Goal: Transaction & Acquisition: Purchase product/service

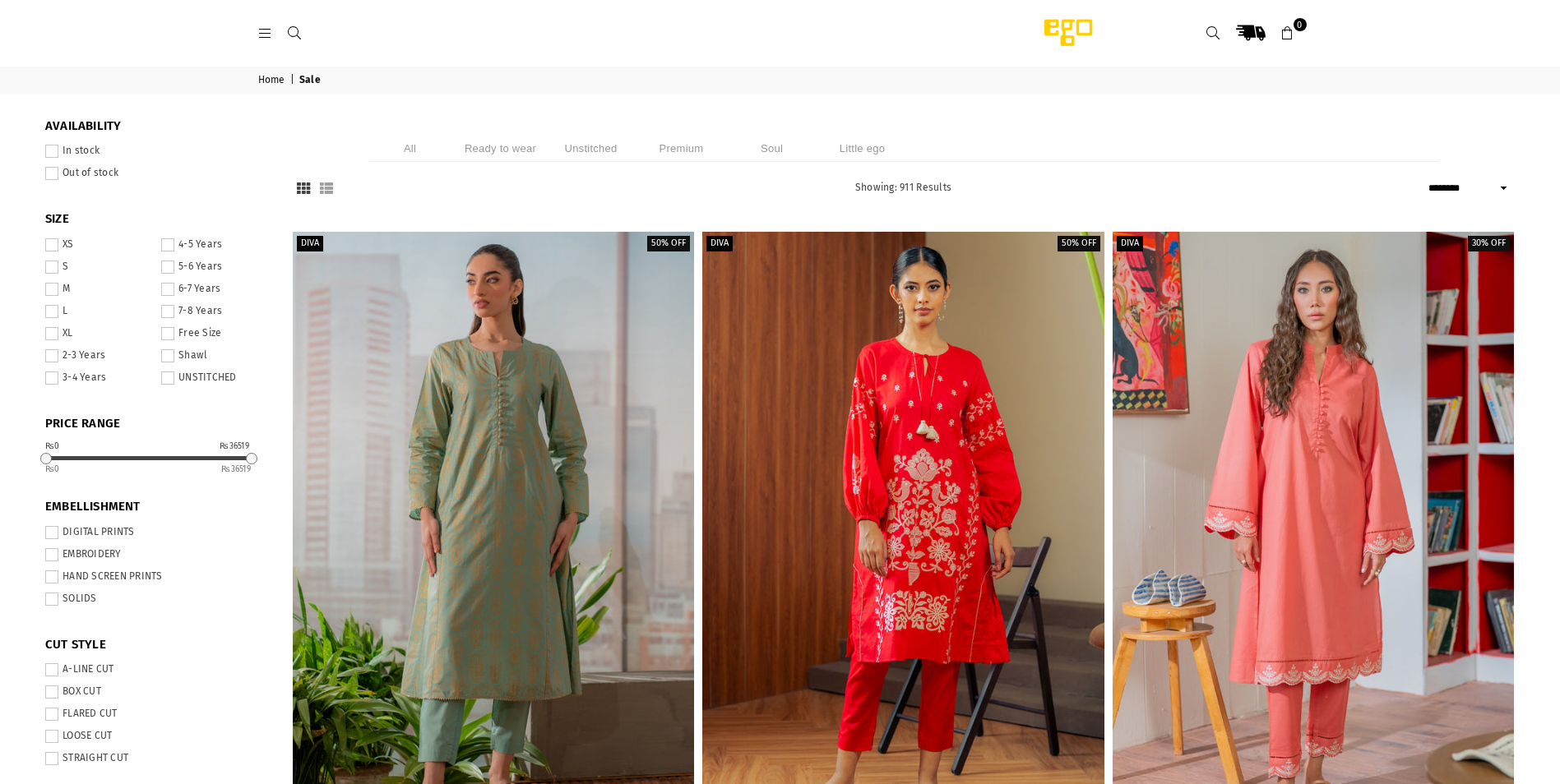
select select "******"
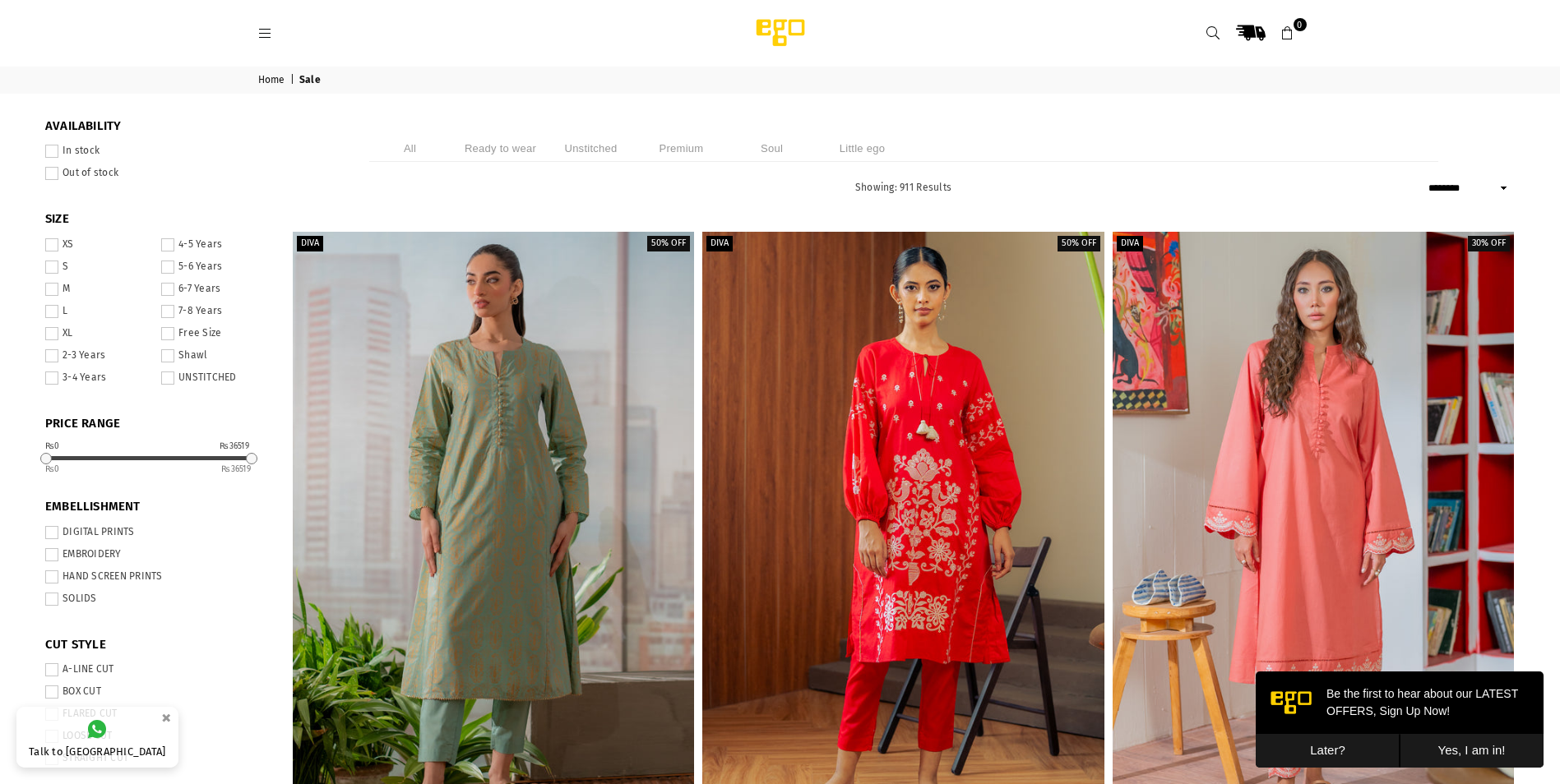
click at [267, 32] on icon at bounding box center [265, 33] width 15 height 15
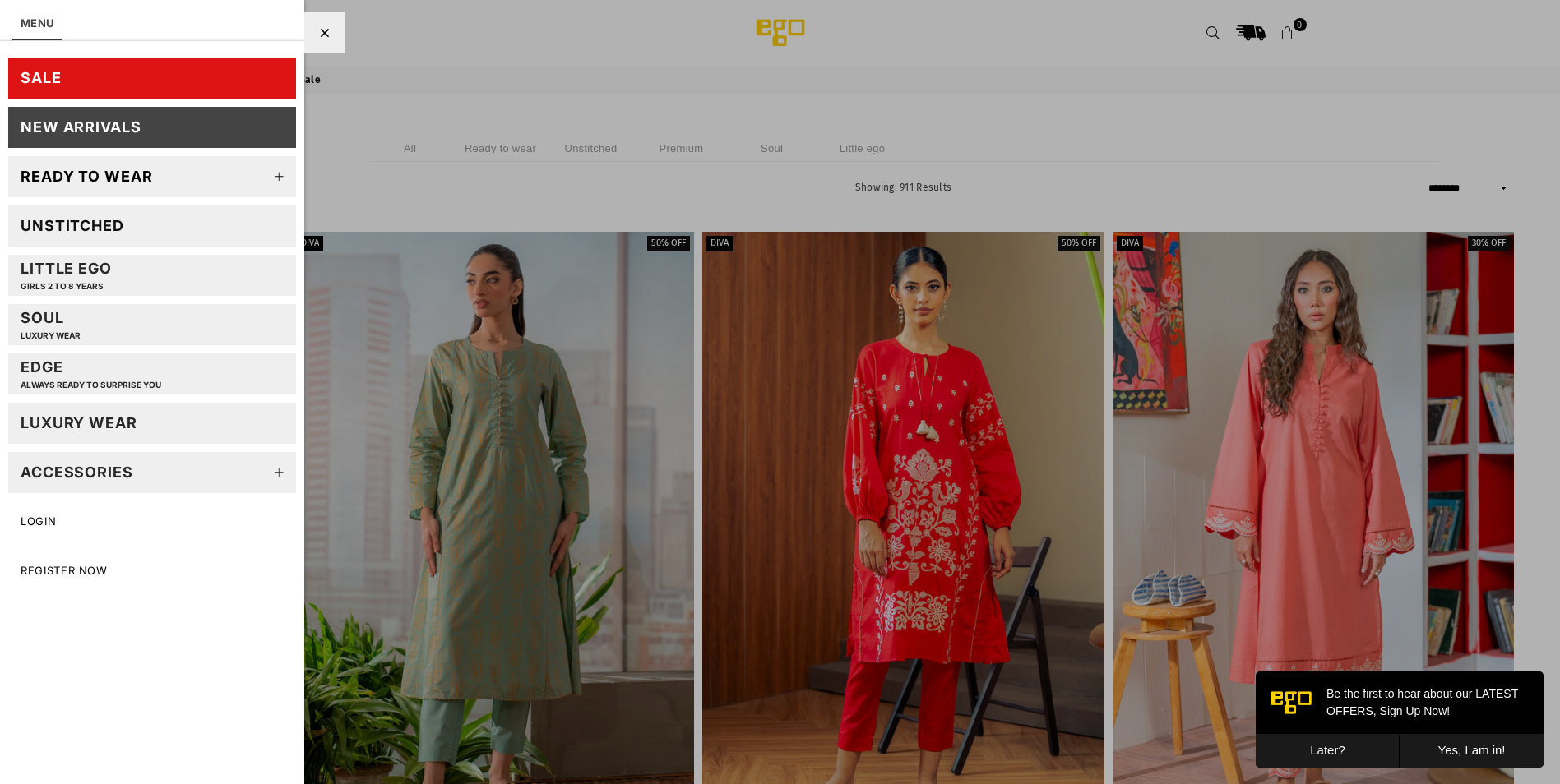
click at [120, 179] on div "Ready to wear" at bounding box center [86, 177] width 132 height 19
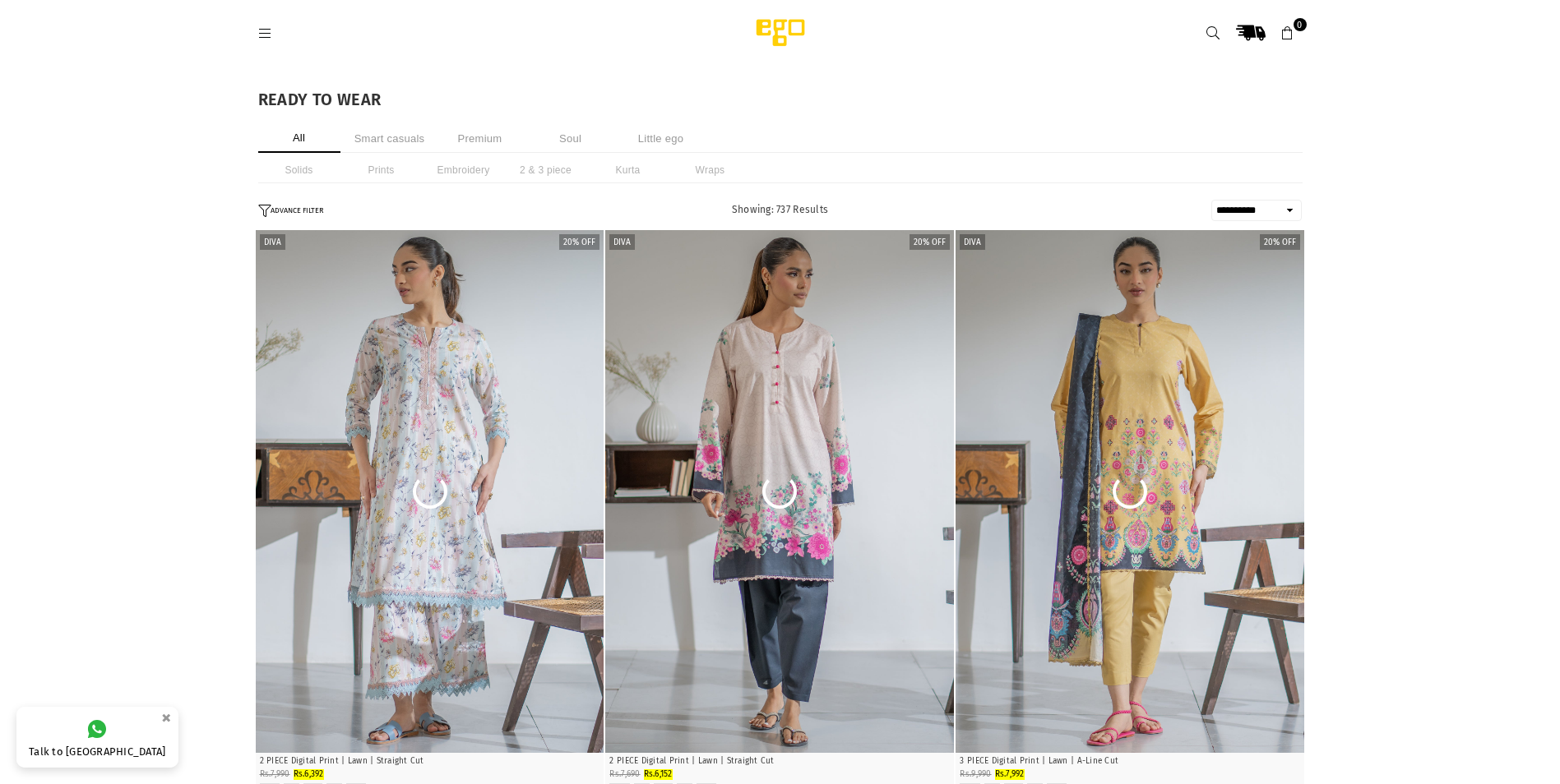
select select "**********"
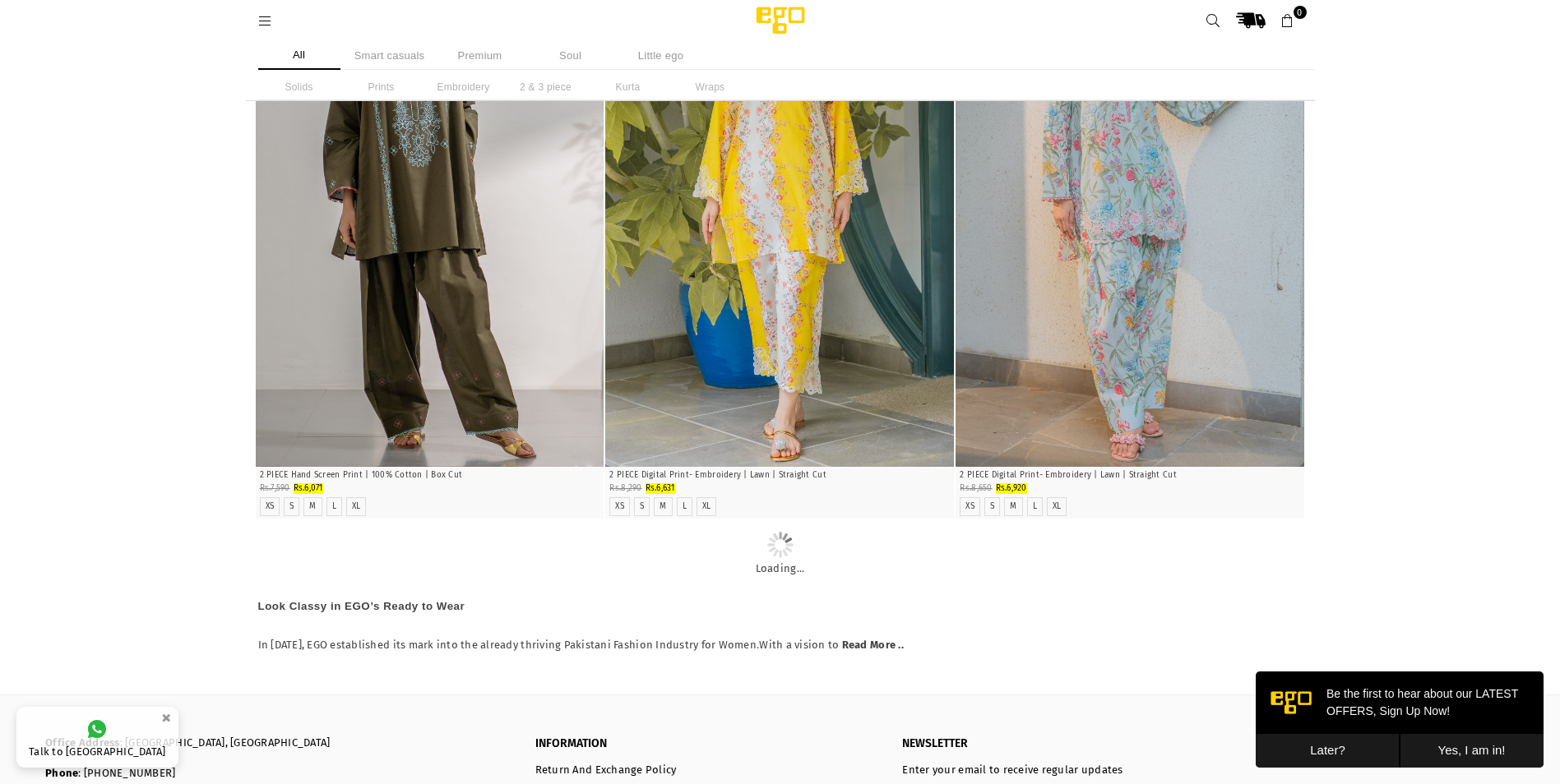
scroll to position [6623, 0]
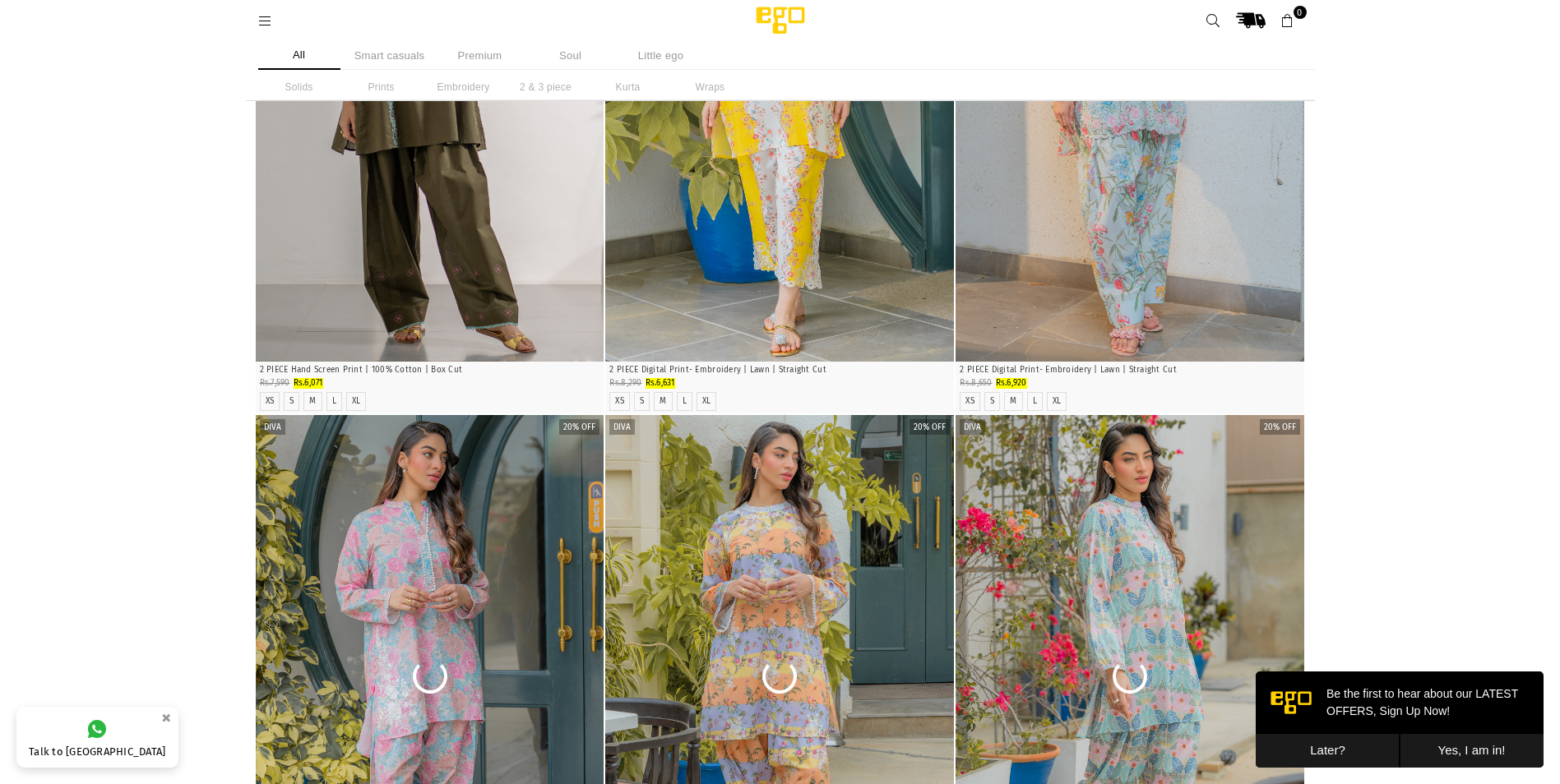
click at [1322, 752] on button "Later?" at bounding box center [1327, 751] width 144 height 34
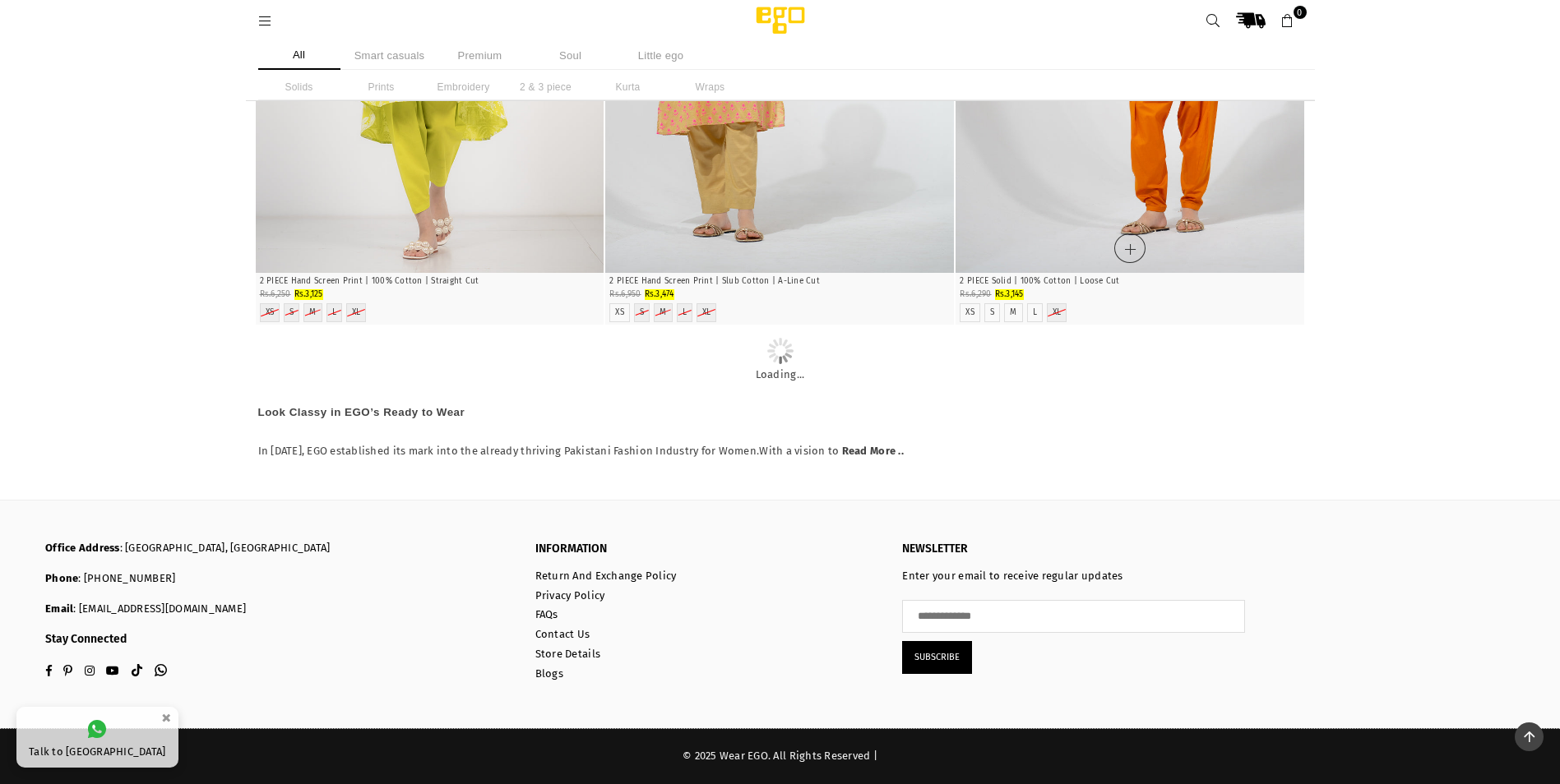
scroll to position [117227, 0]
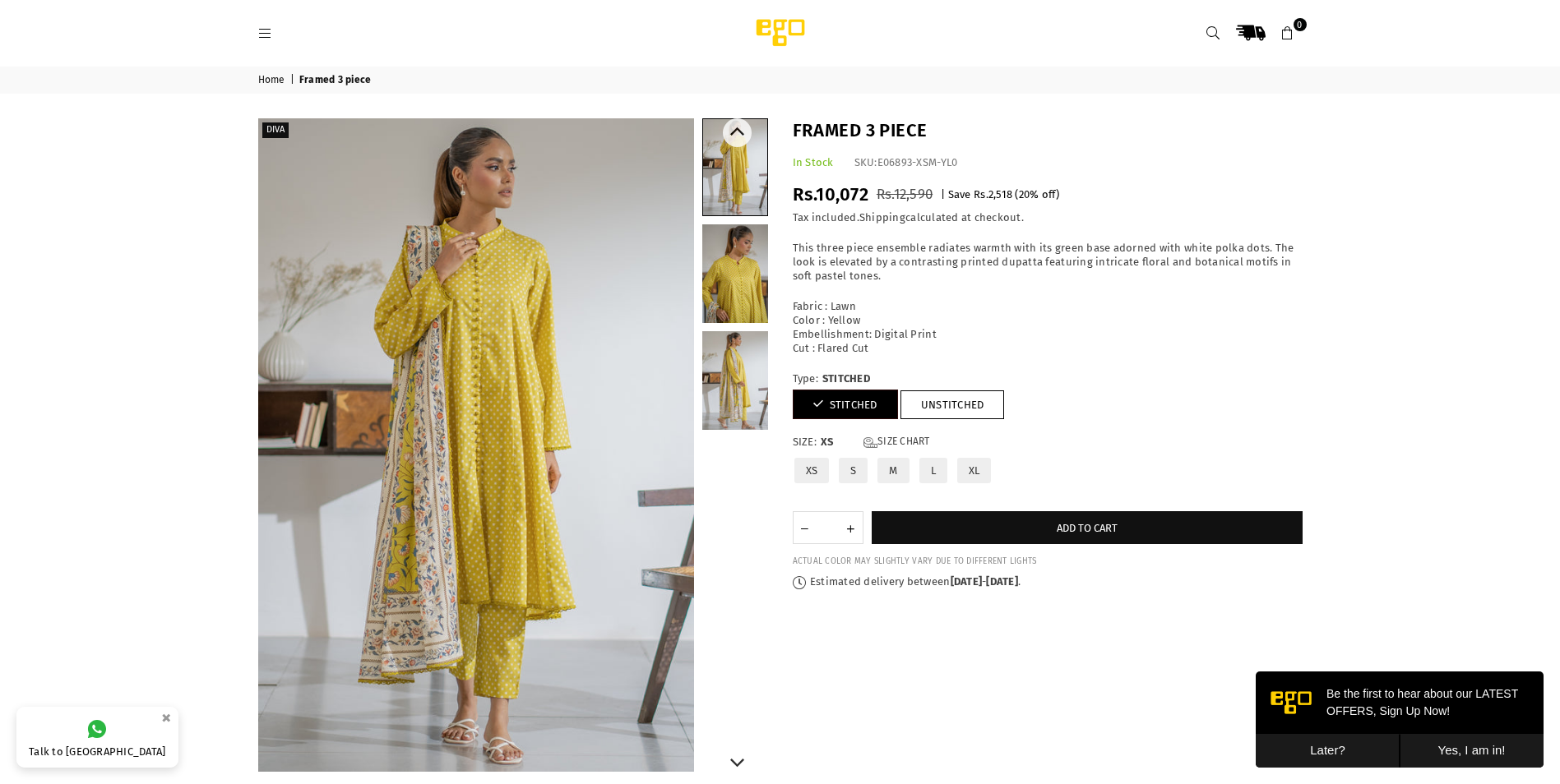
click at [747, 305] on link at bounding box center [735, 274] width 66 height 99
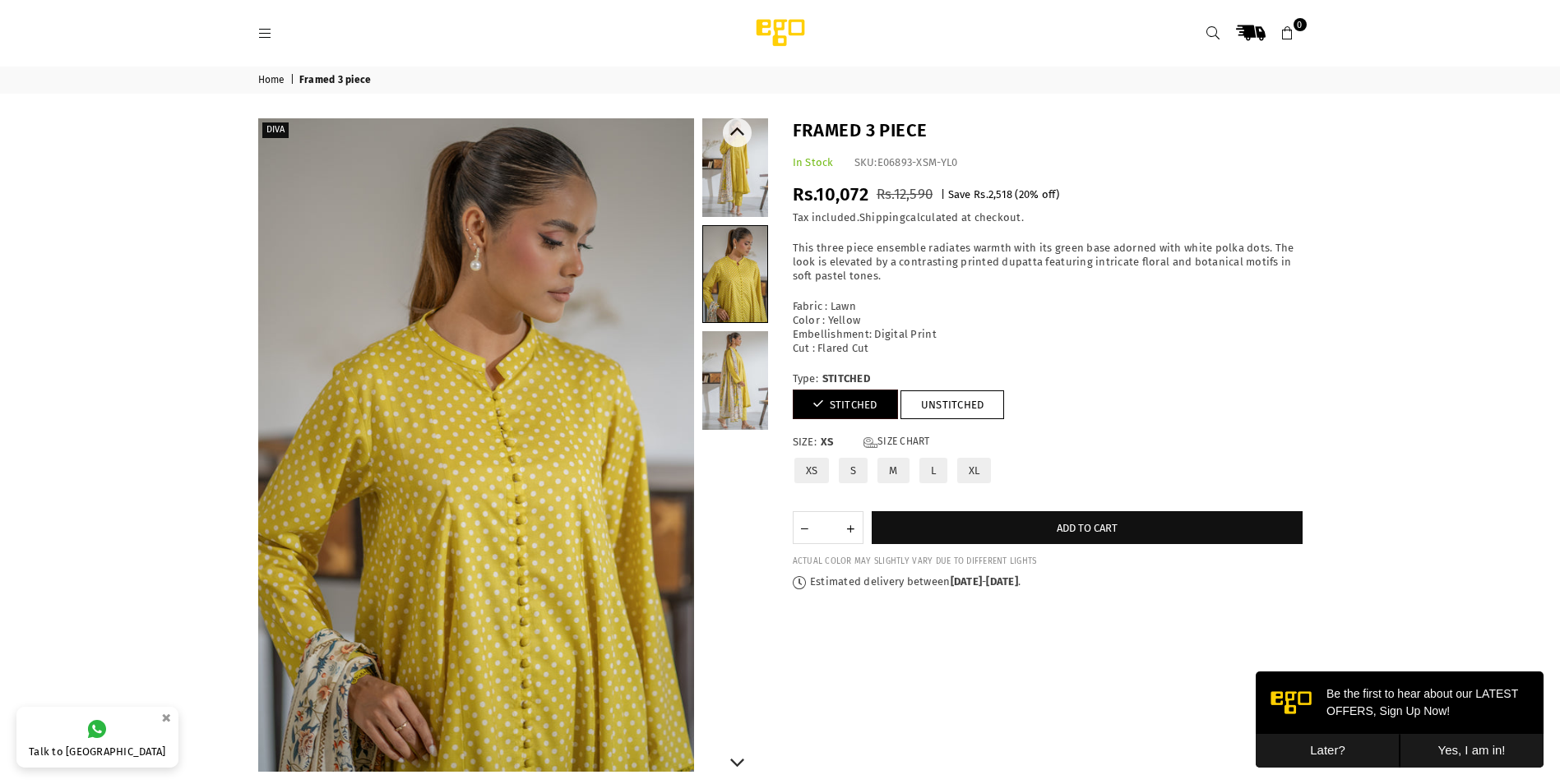
click at [753, 398] on link at bounding box center [735, 380] width 66 height 99
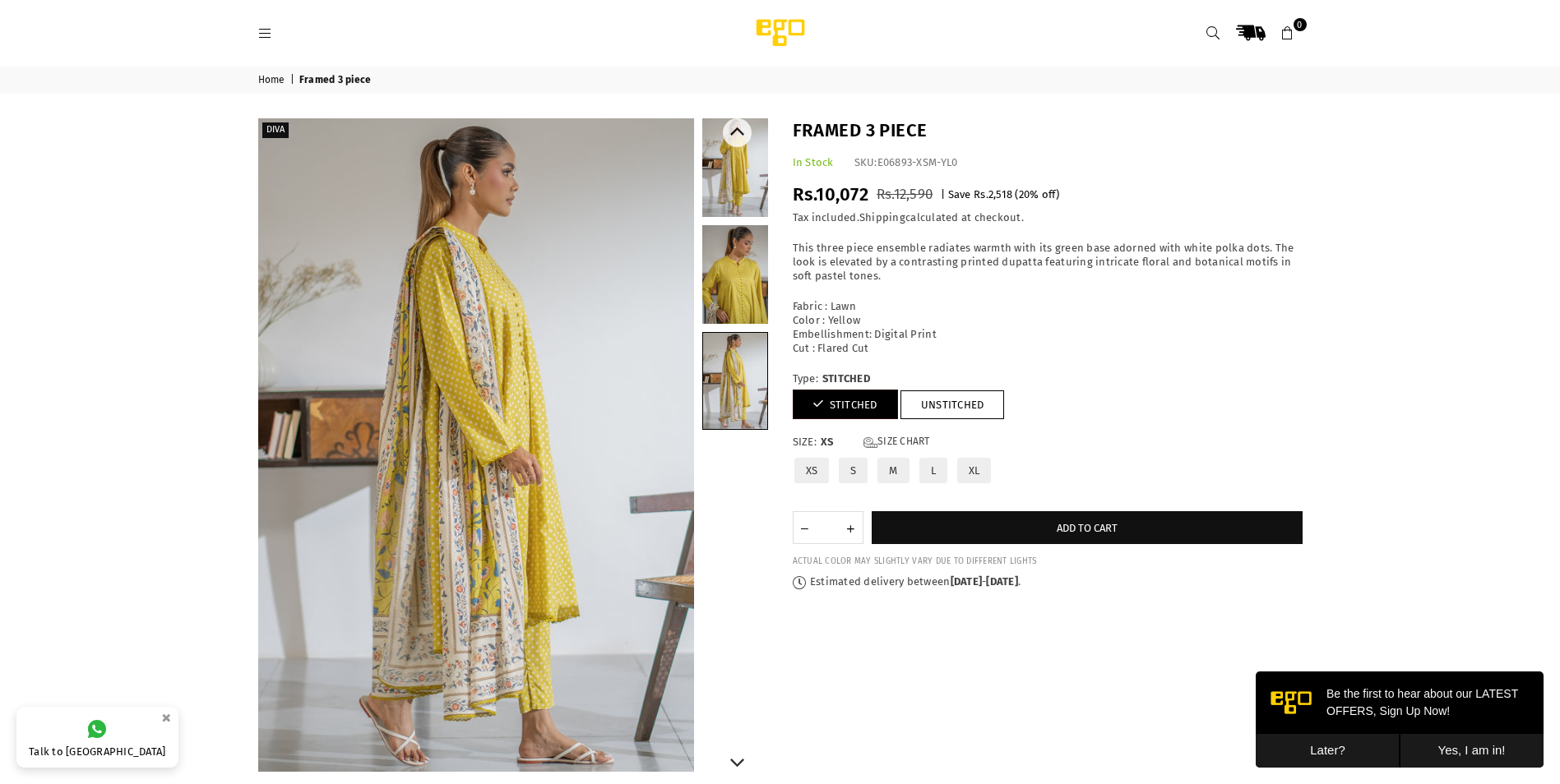
click at [746, 203] on link at bounding box center [735, 168] width 66 height 99
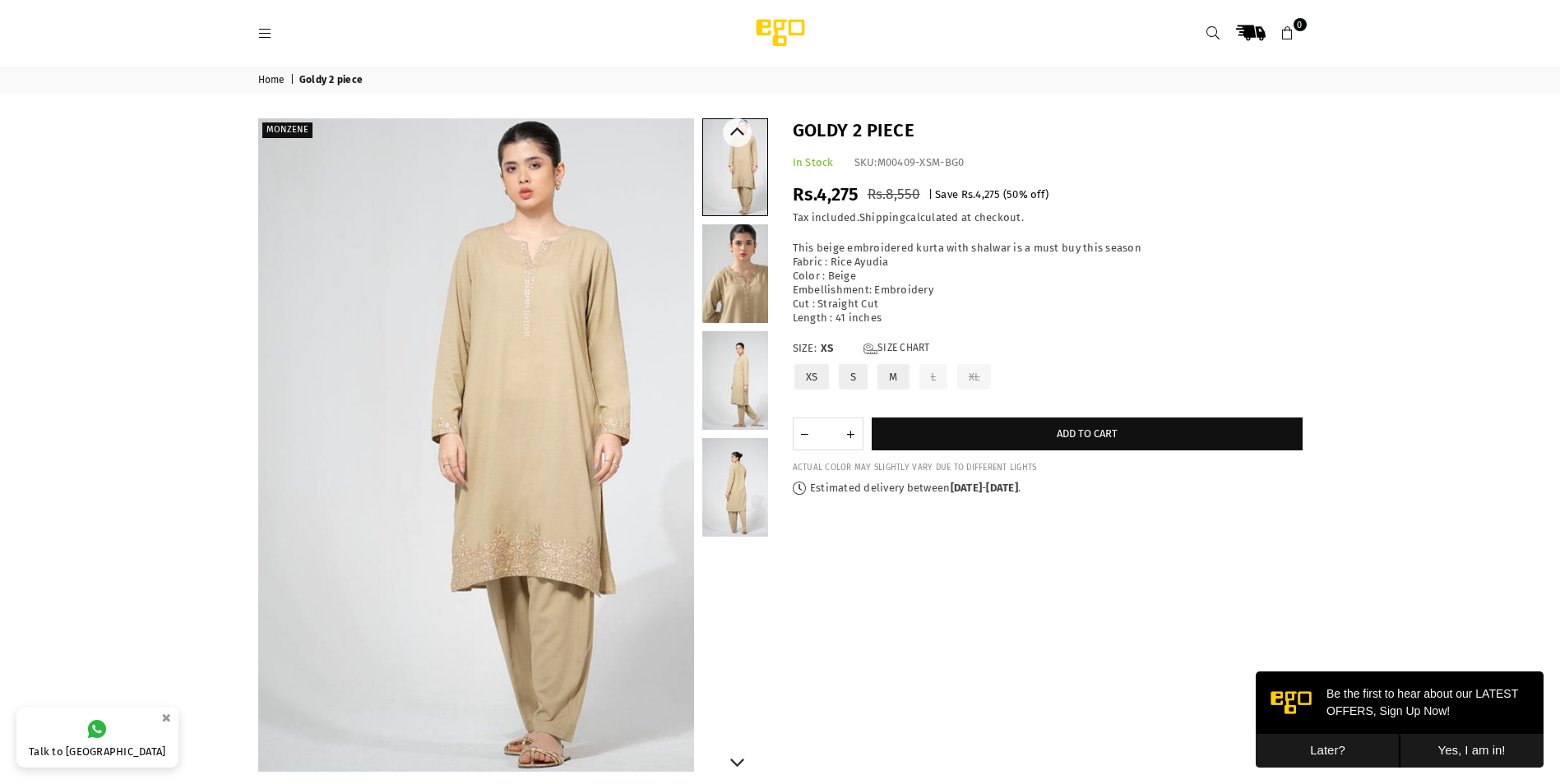
click at [745, 308] on link at bounding box center [735, 274] width 66 height 99
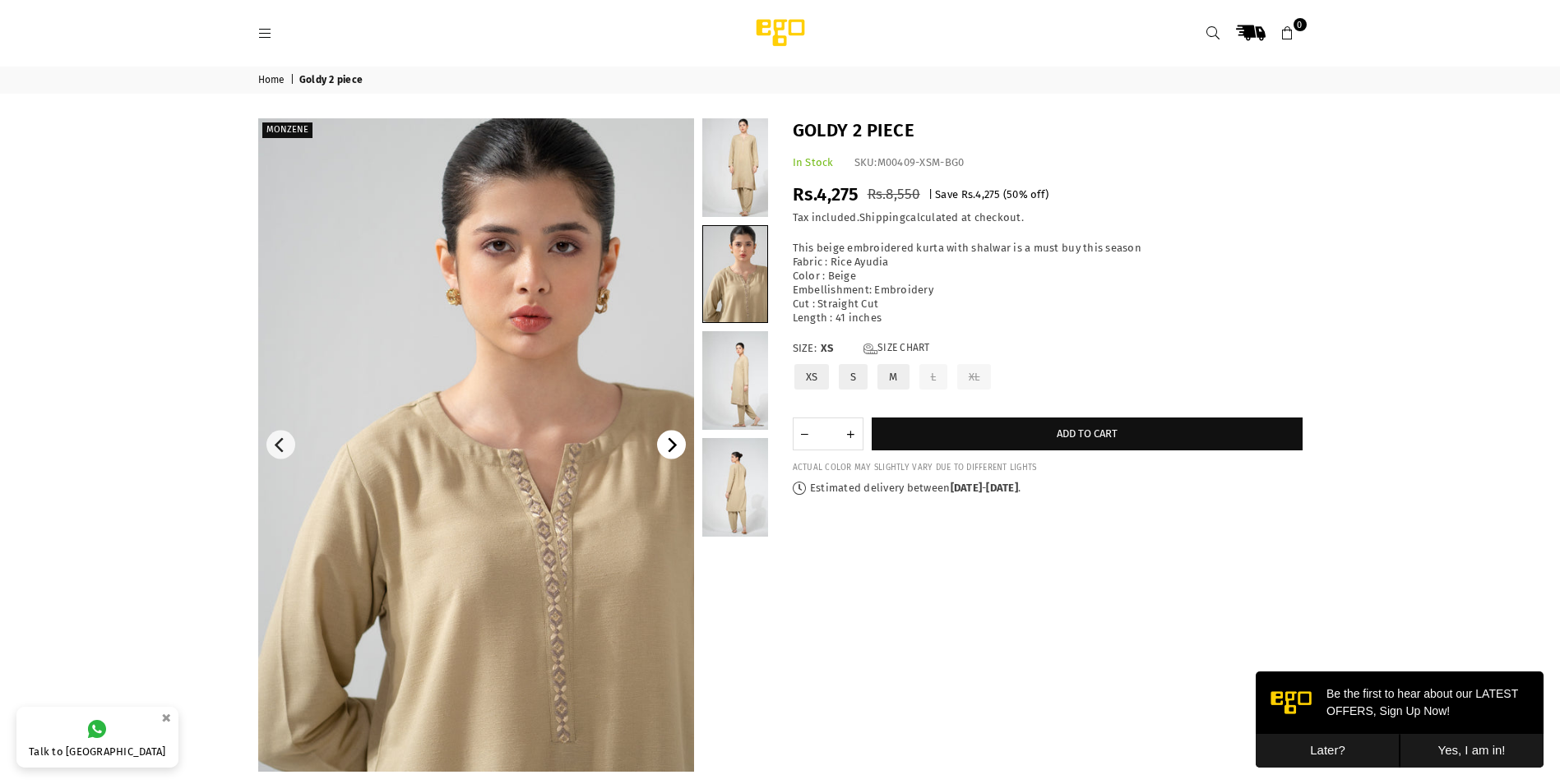
click at [667, 444] on icon "Next" at bounding box center [670, 445] width 15 height 15
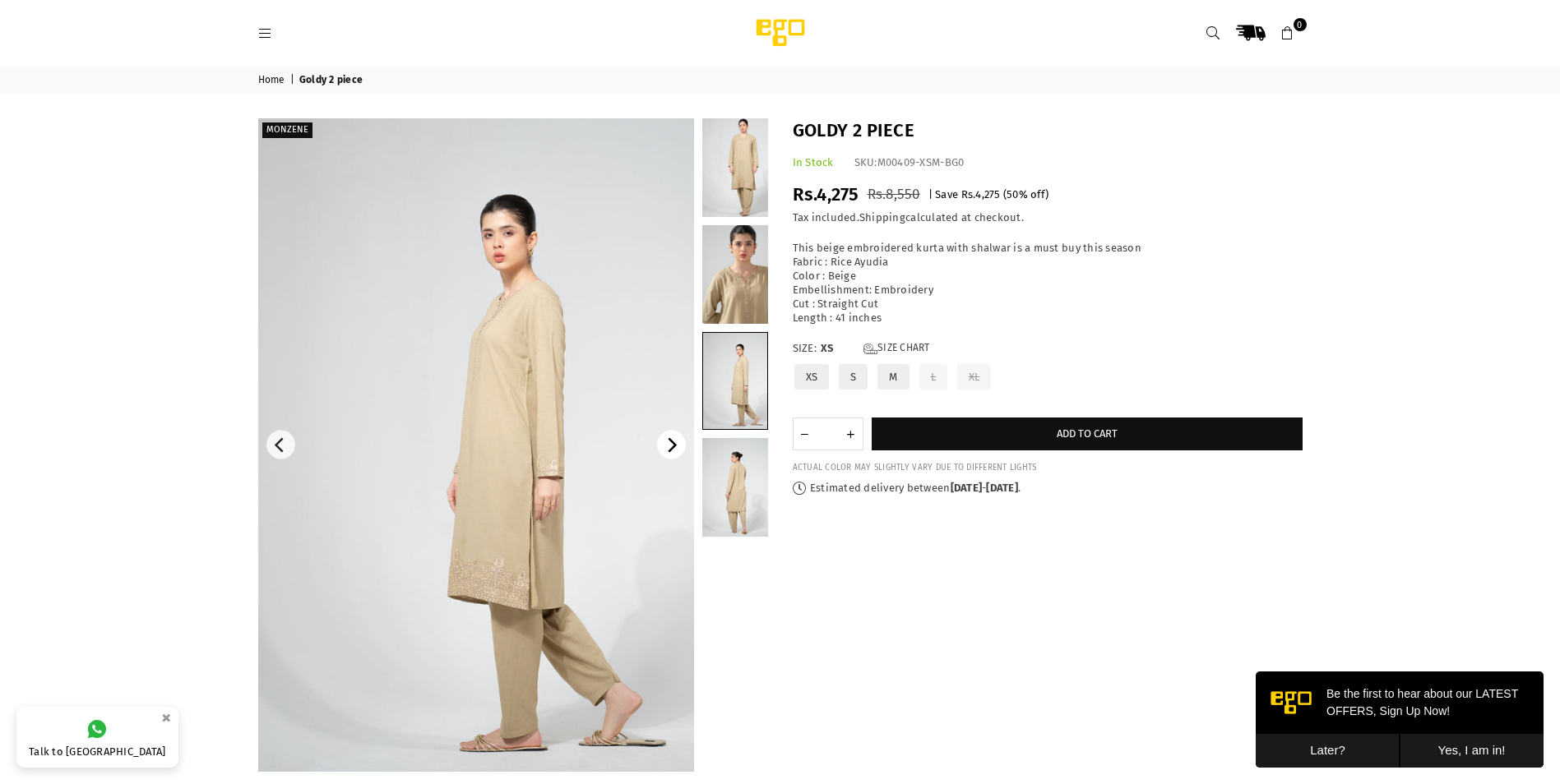
click at [667, 444] on icon "Next" at bounding box center [670, 445] width 15 height 15
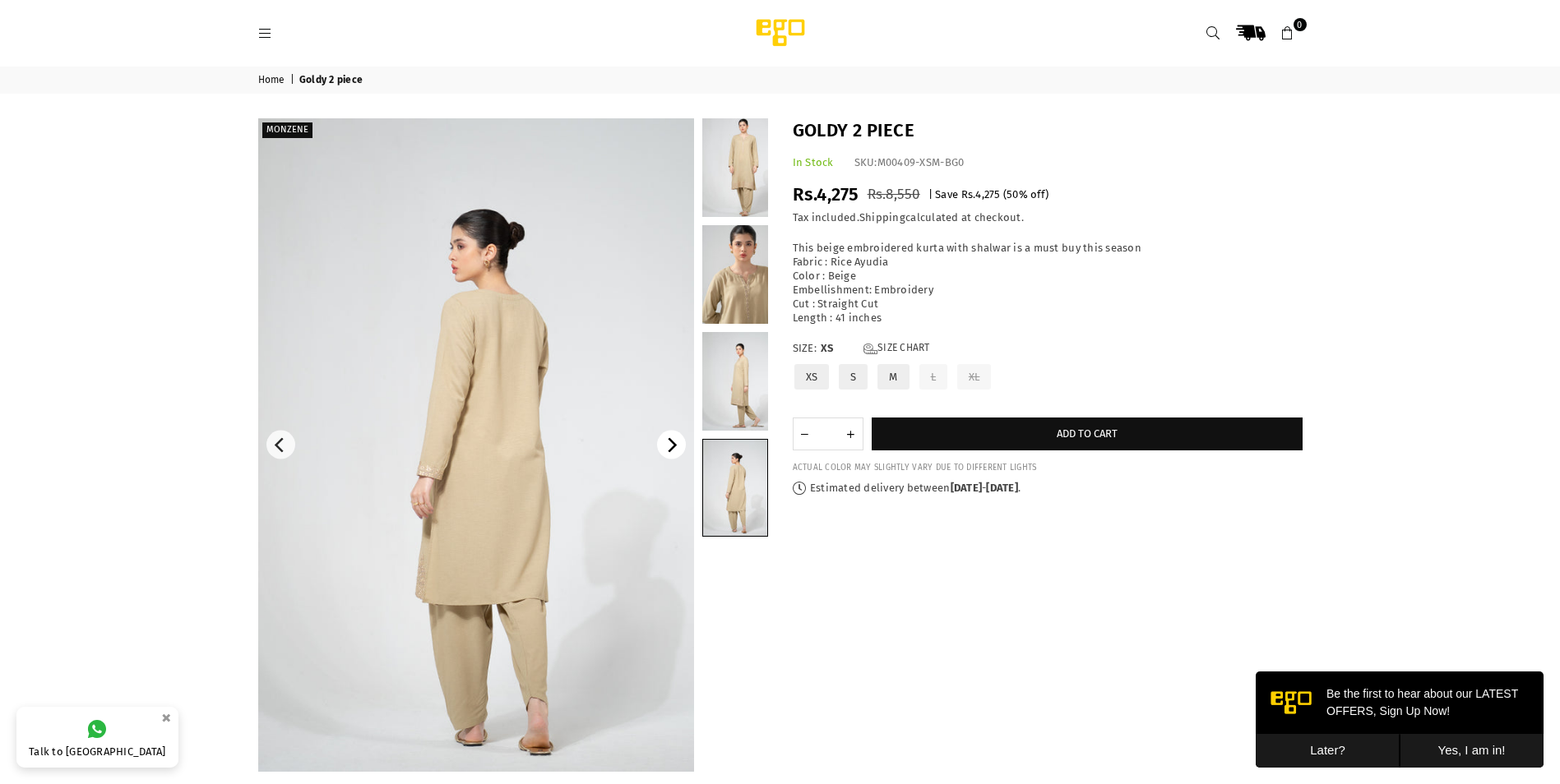
click at [667, 444] on icon "Next" at bounding box center [670, 445] width 15 height 15
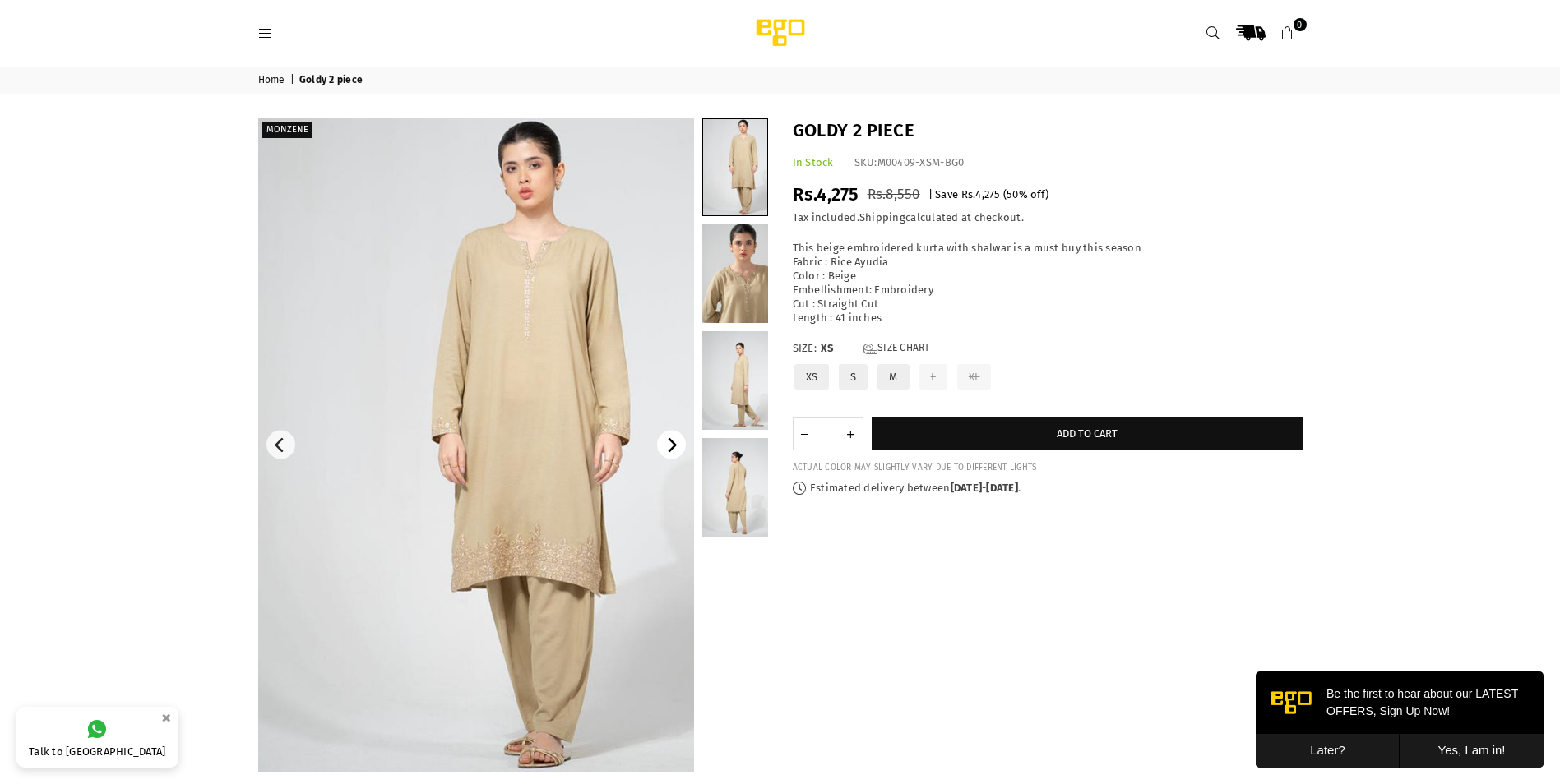
click at [667, 444] on icon "Next" at bounding box center [670, 445] width 15 height 15
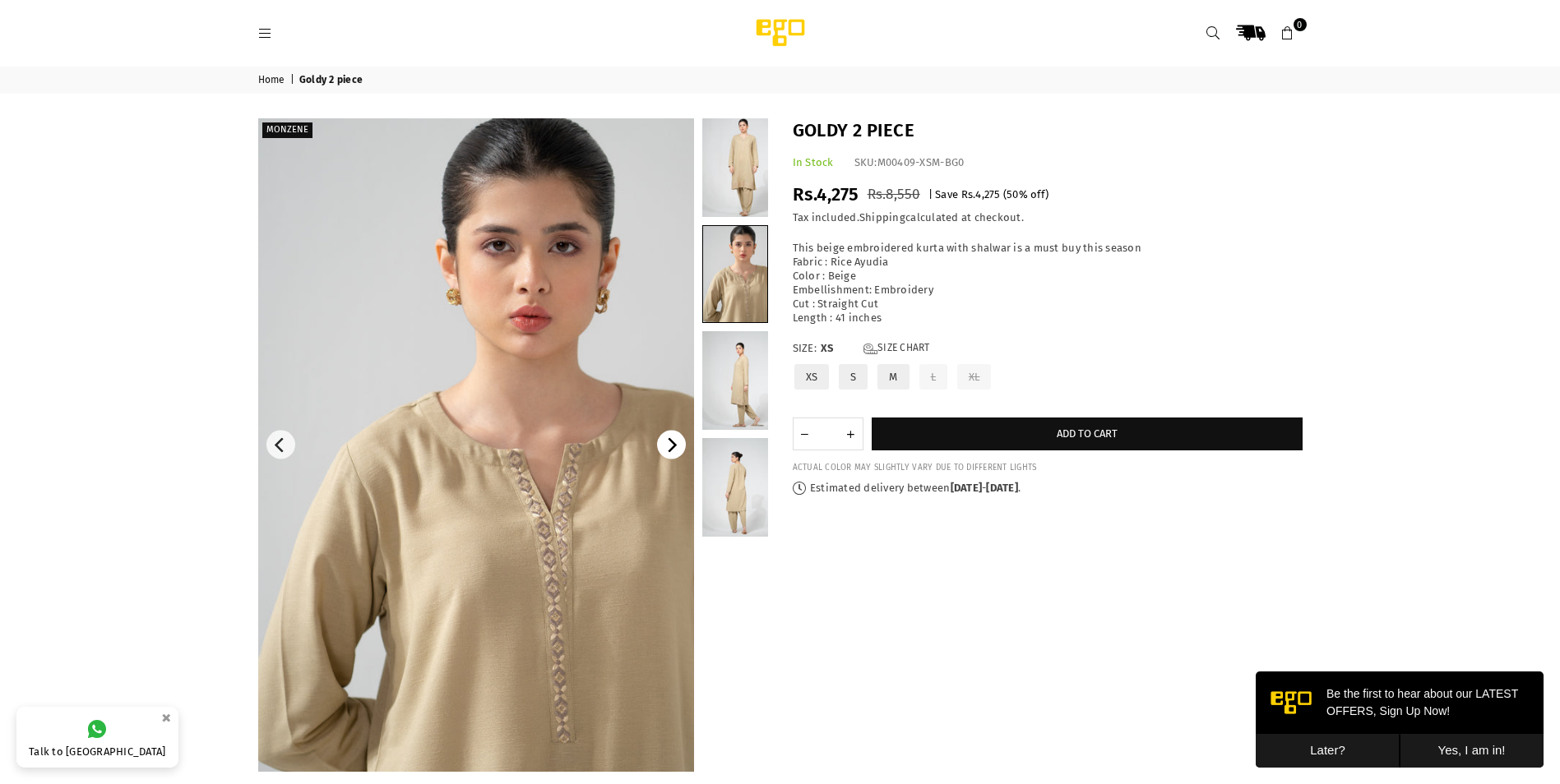
click at [667, 444] on icon "Next" at bounding box center [670, 445] width 15 height 15
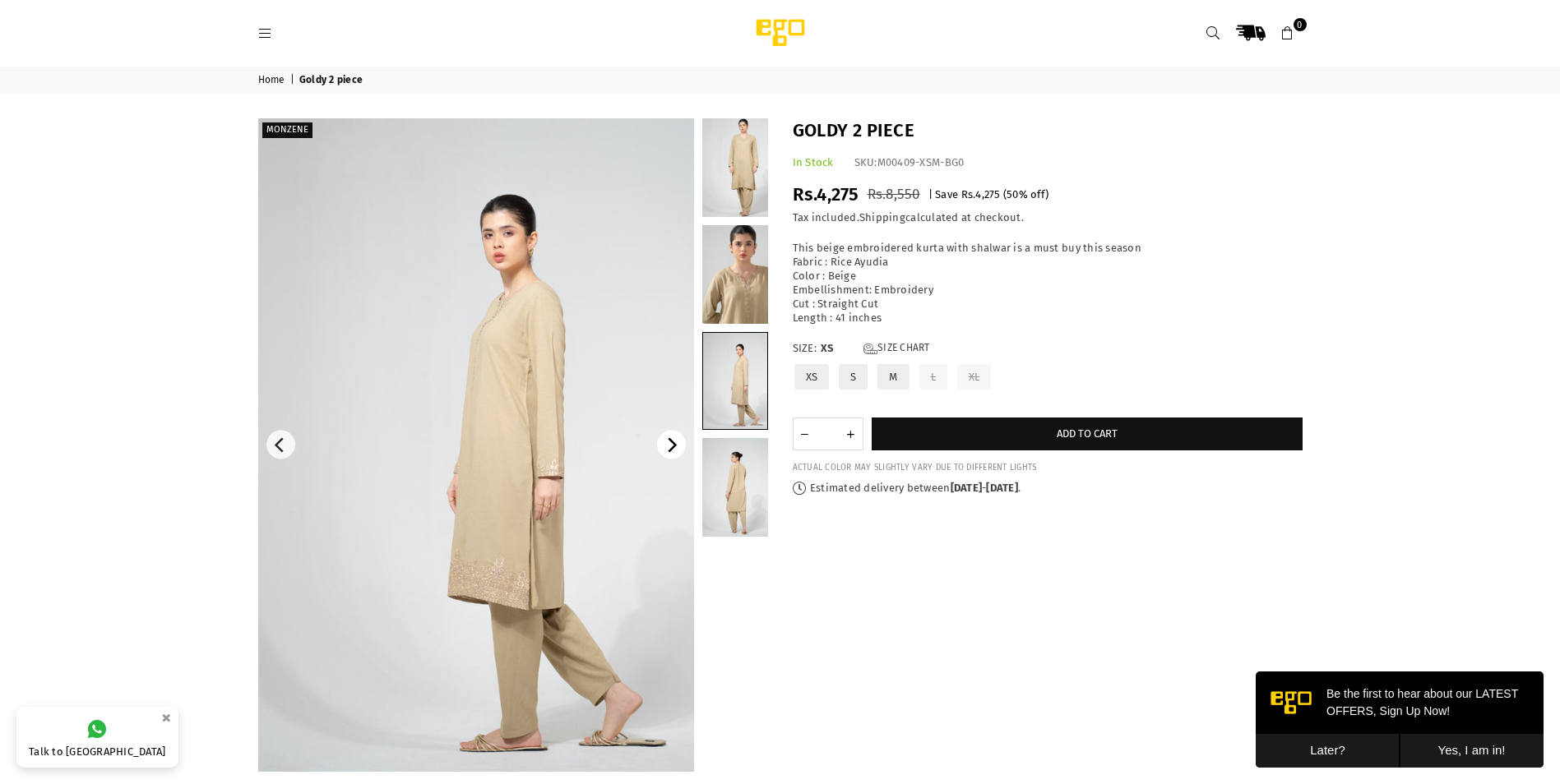
click at [667, 444] on icon "Next" at bounding box center [670, 445] width 15 height 15
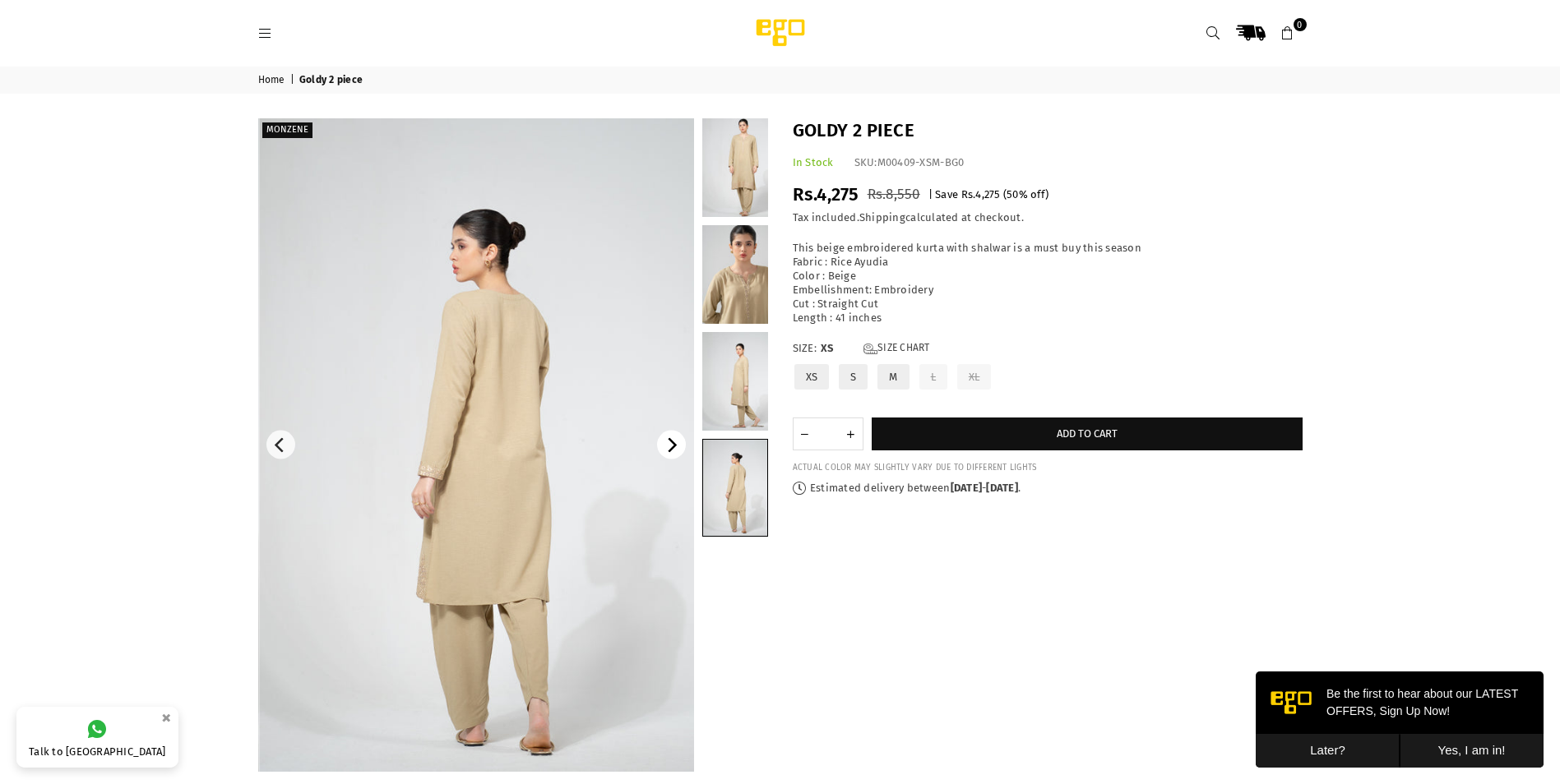
click at [667, 444] on icon "Next" at bounding box center [670, 445] width 15 height 15
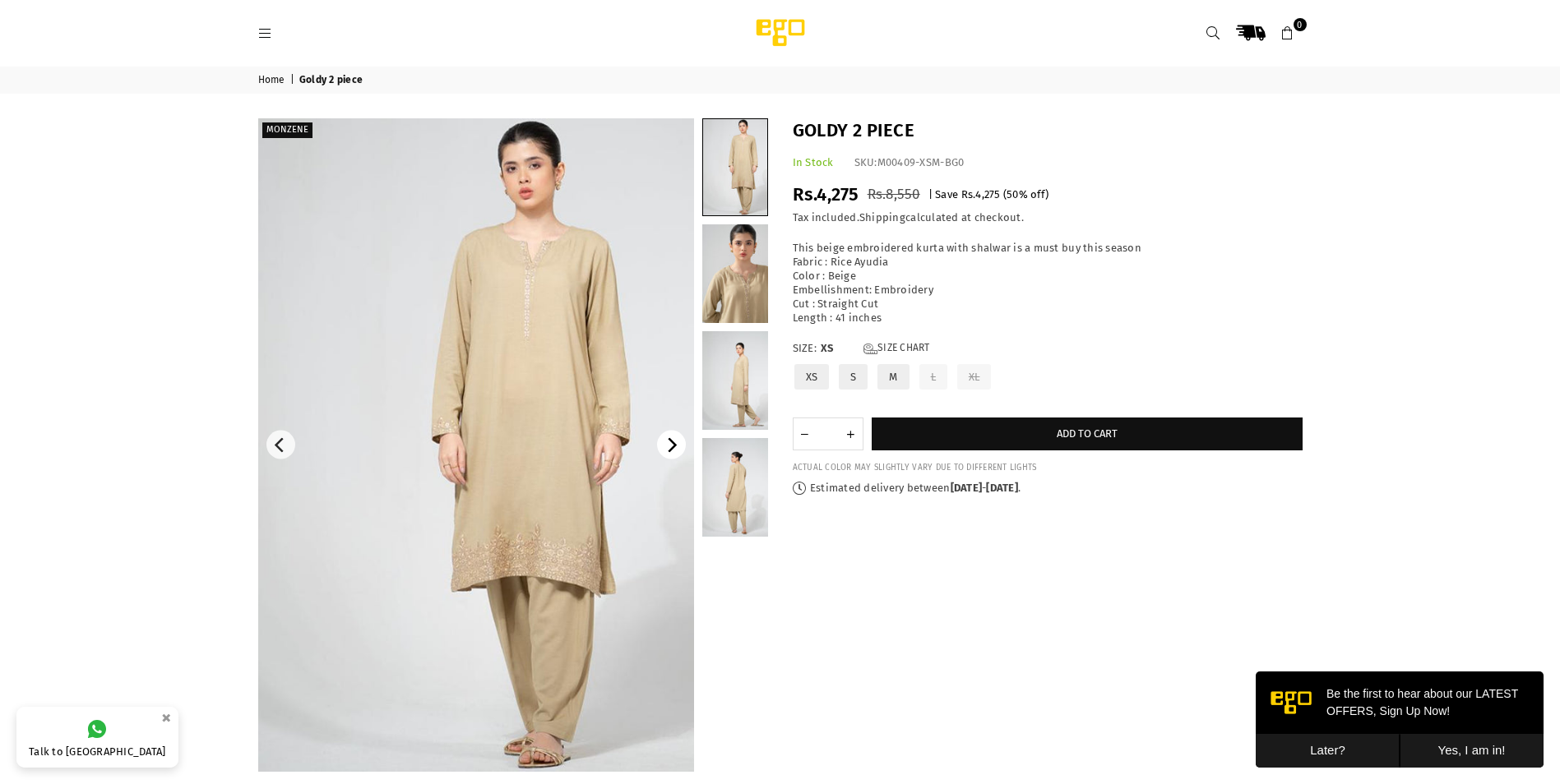
click at [667, 444] on icon "Next" at bounding box center [670, 445] width 15 height 15
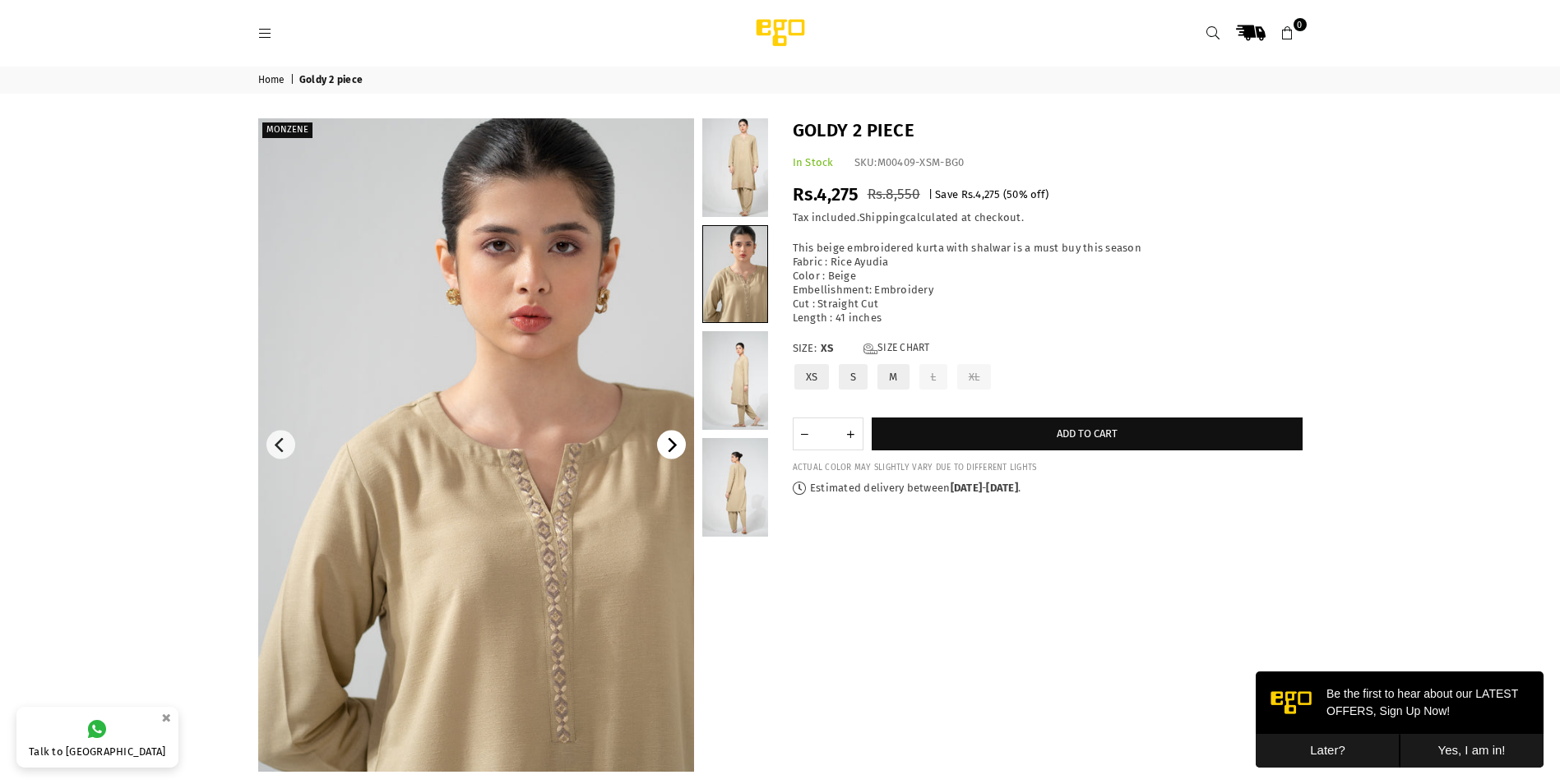
click at [667, 444] on icon "Next" at bounding box center [670, 445] width 15 height 15
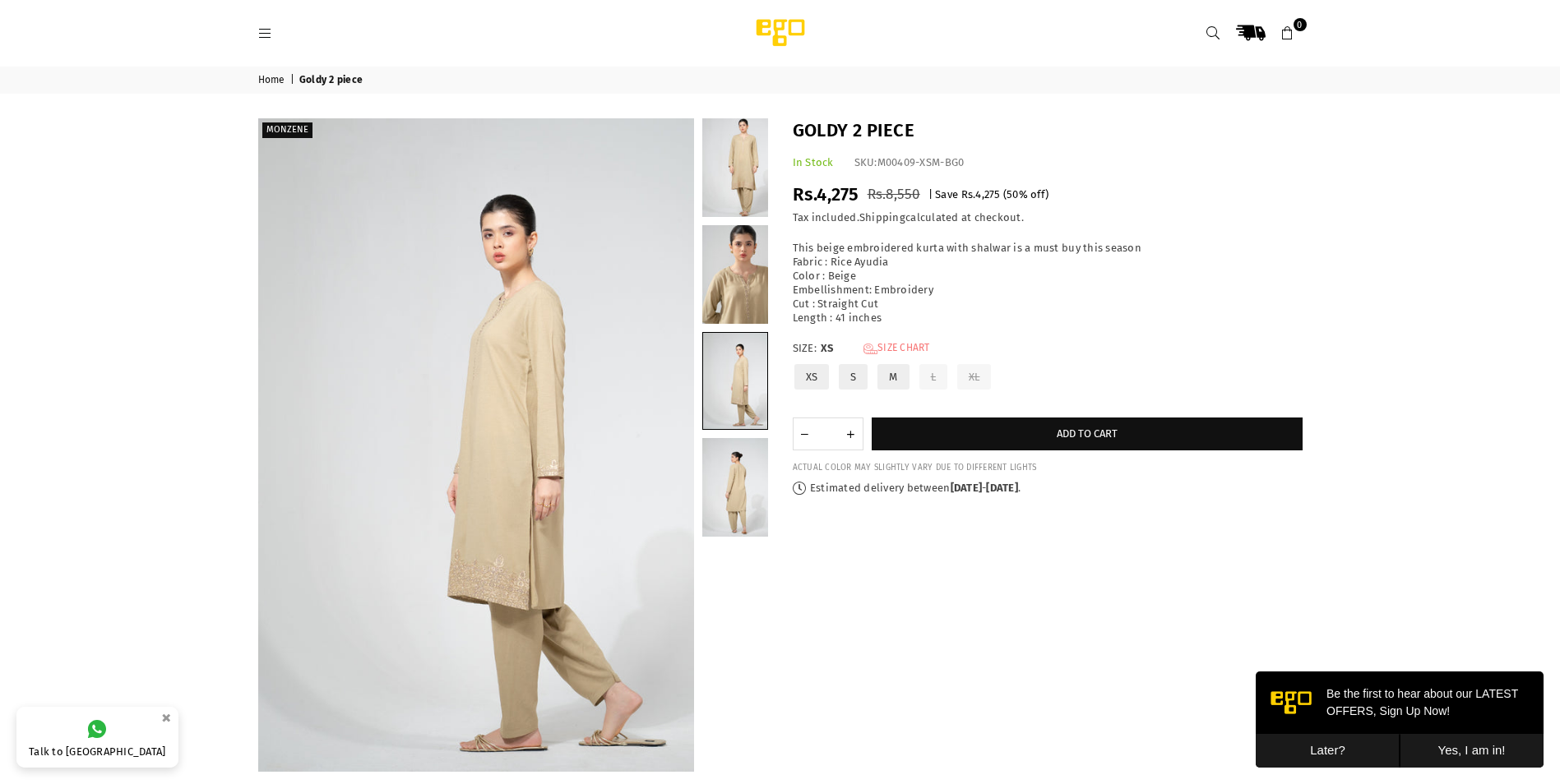
click at [910, 348] on link "Size Chart" at bounding box center [897, 349] width 67 height 14
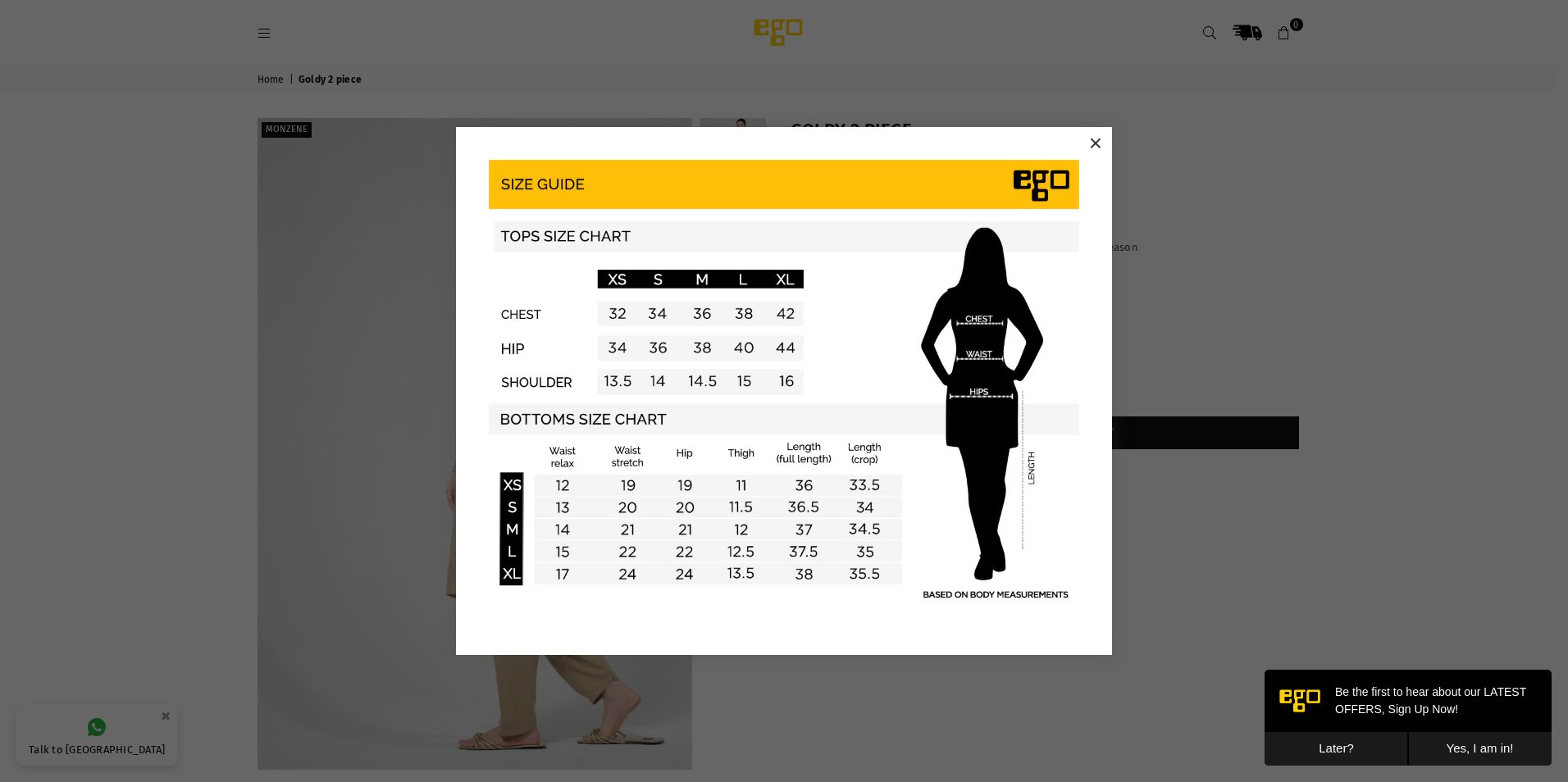
click at [1096, 142] on button "×" at bounding box center [1096, 143] width 25 height 25
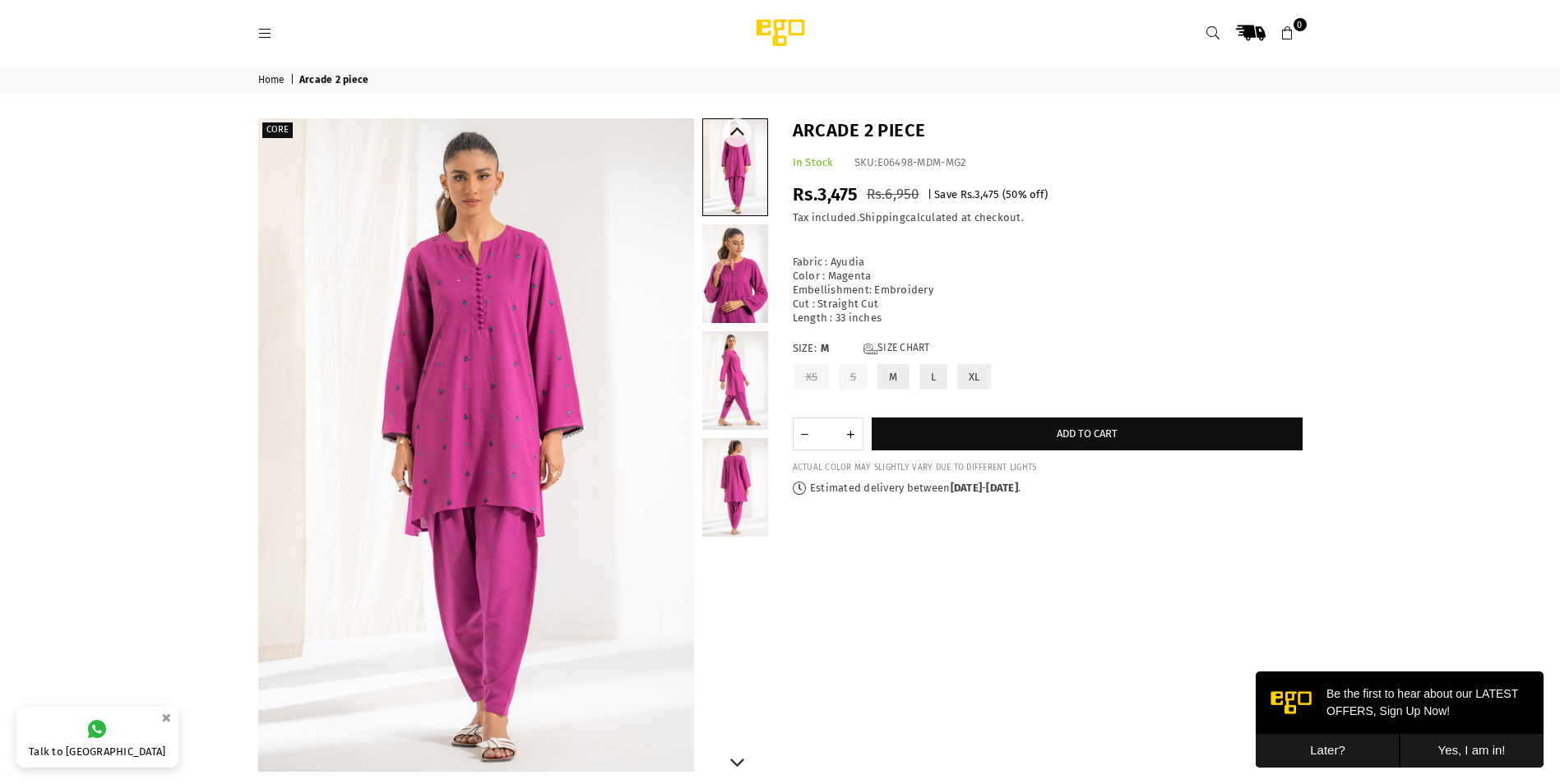
click at [736, 293] on link at bounding box center [735, 274] width 66 height 99
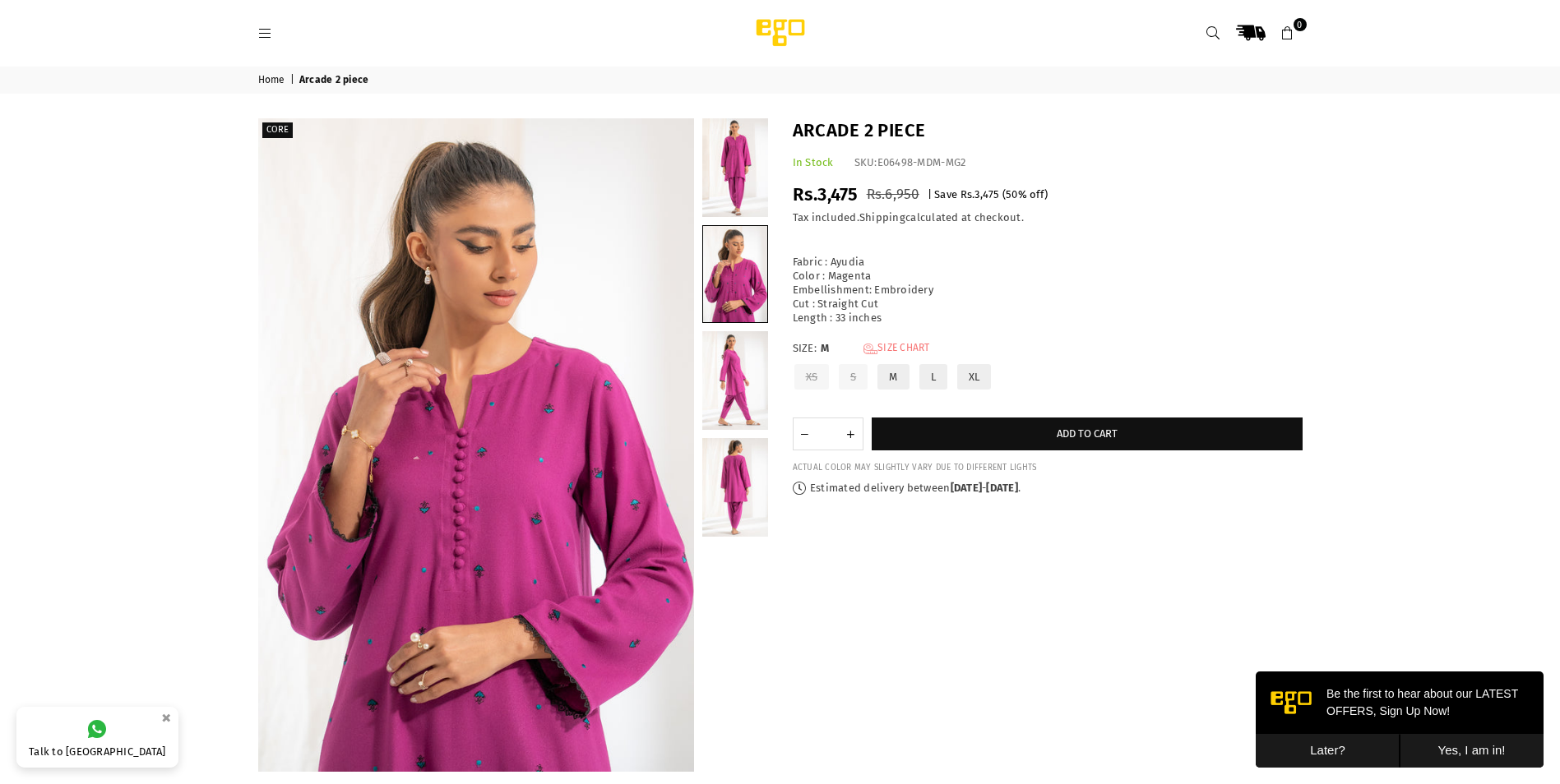
click at [911, 346] on link "Size Chart" at bounding box center [897, 349] width 67 height 14
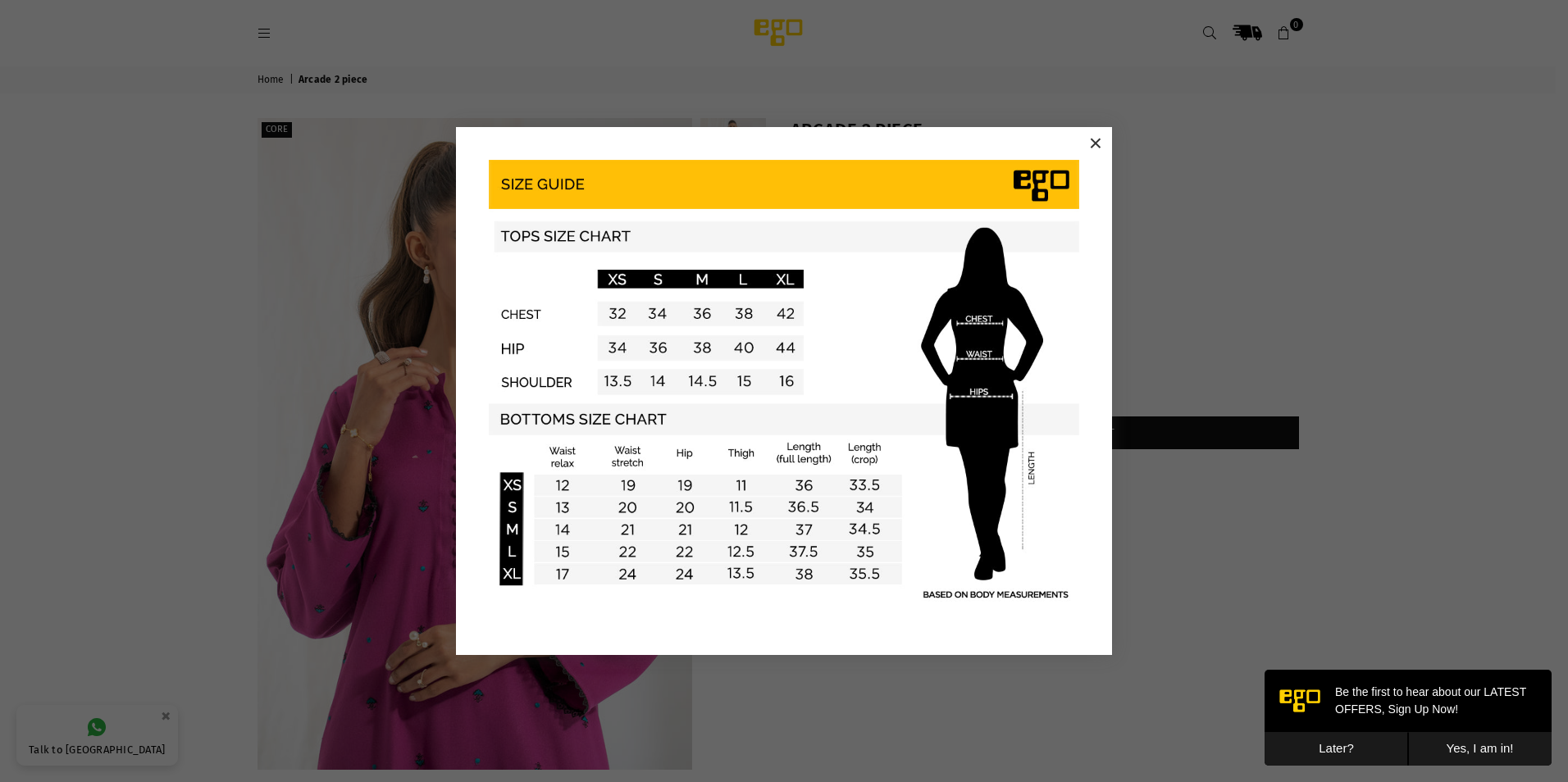
click at [1102, 144] on button "×" at bounding box center [1096, 143] width 25 height 25
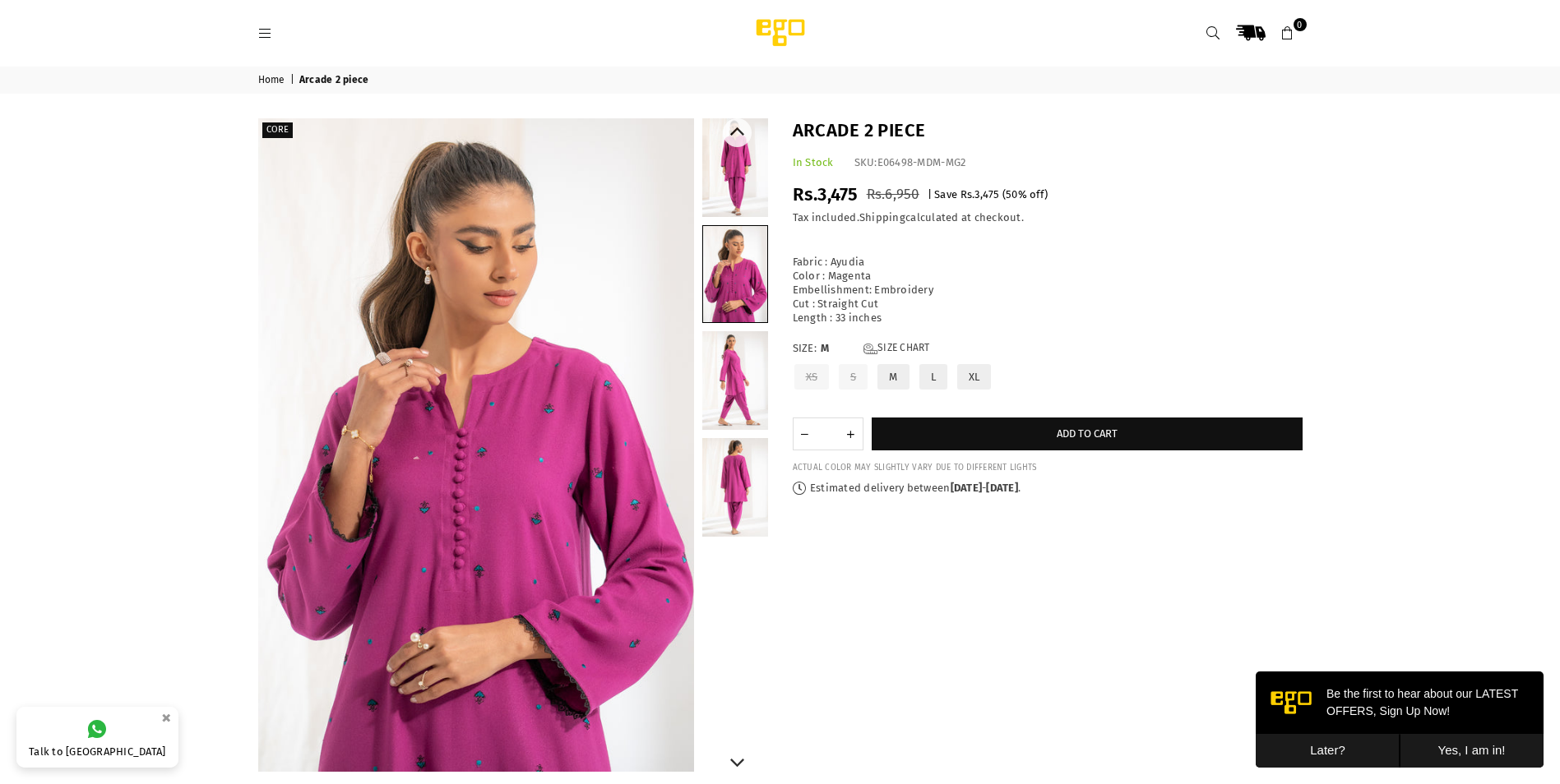
click at [742, 370] on link at bounding box center [735, 380] width 66 height 99
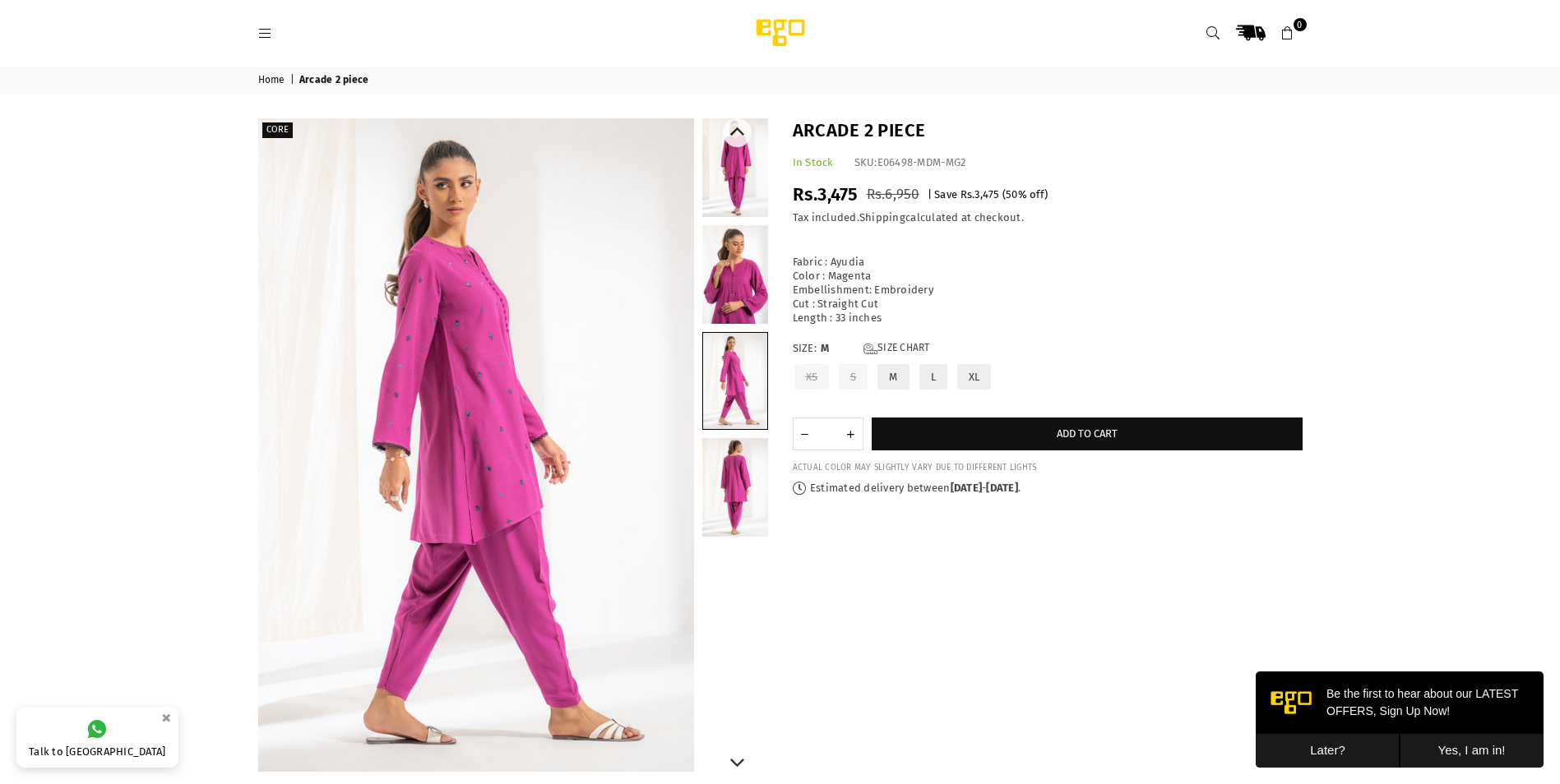
click at [744, 494] on link at bounding box center [735, 488] width 66 height 99
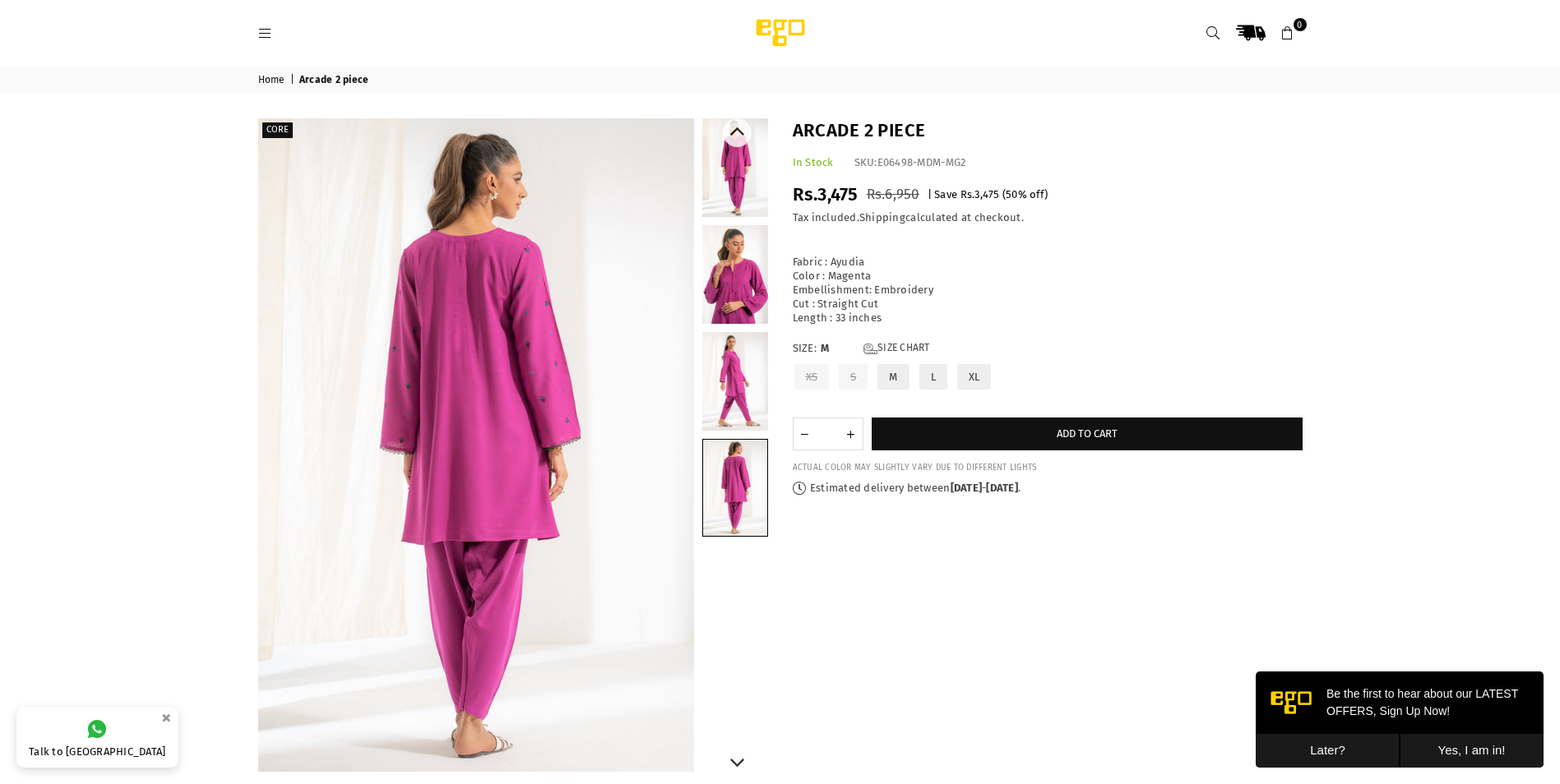
click at [748, 191] on link at bounding box center [735, 168] width 66 height 99
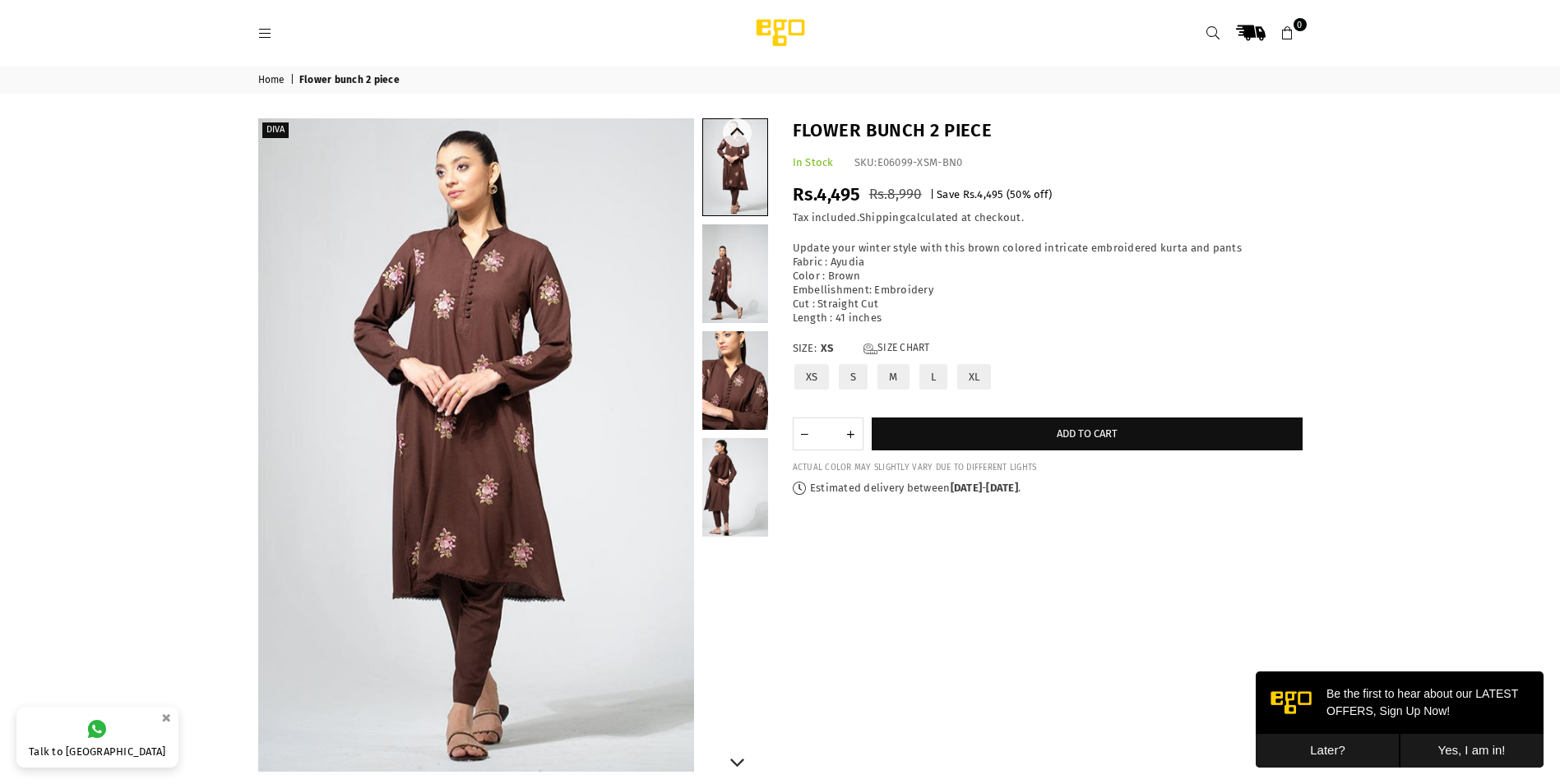
click at [720, 407] on link at bounding box center [735, 380] width 66 height 99
